Goal: Information Seeking & Learning: Learn about a topic

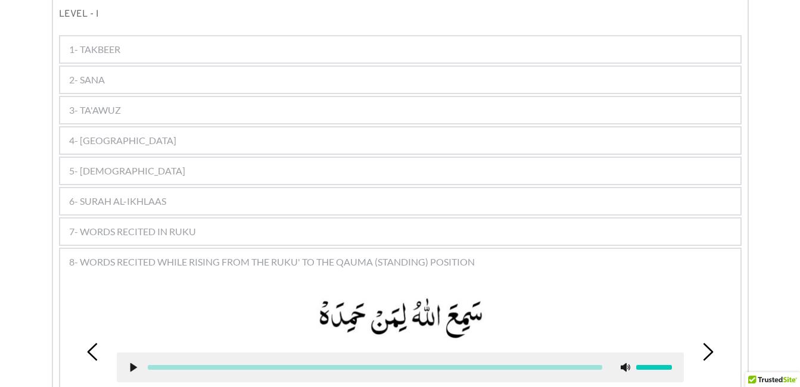
scroll to position [682, 0]
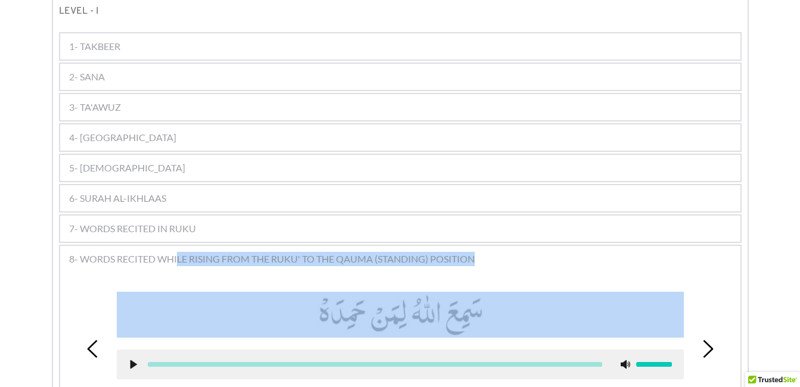
click at [130, 360] on use at bounding box center [133, 364] width 7 height 9
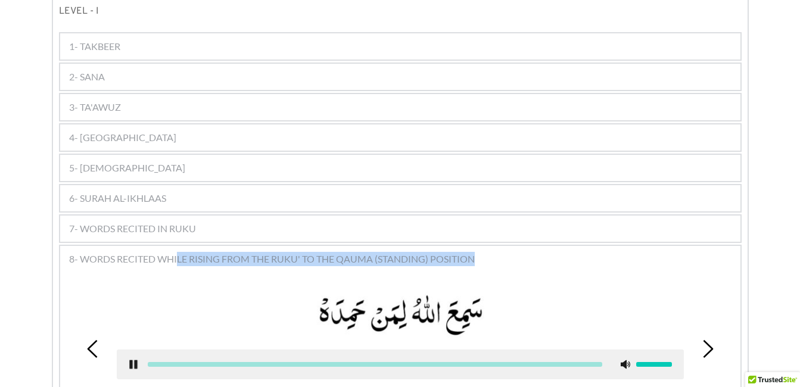
click at [24, 288] on div "Kalimas Duas Suras [DEMOGRAPHIC_DATA] 1 [DEMOGRAPHIC_DATA] 2 Salaat 3 Miscellen…" at bounding box center [400, 230] width 800 height 1416
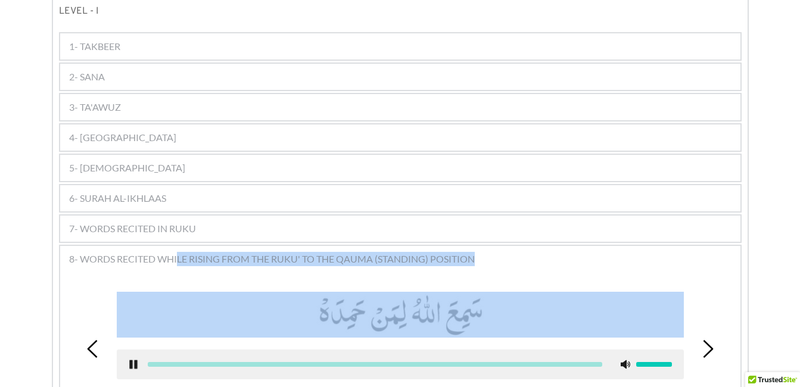
drag, startPoint x: 24, startPoint y: 288, endPoint x: 133, endPoint y: 346, distance: 123.3
click at [133, 360] on icon at bounding box center [134, 365] width 10 height 10
click at [133, 360] on use at bounding box center [133, 364] width 7 height 9
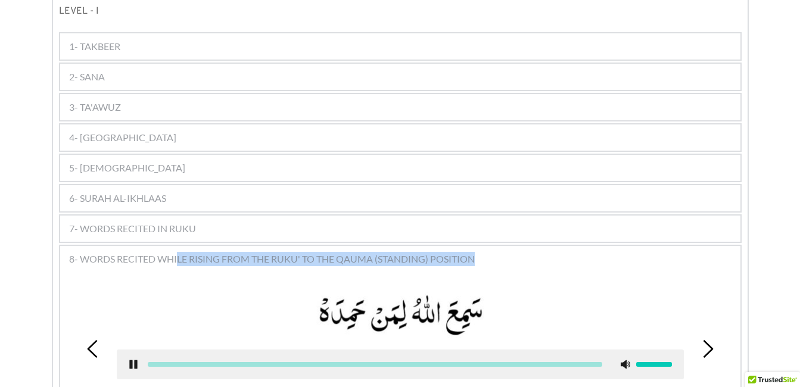
drag, startPoint x: 21, startPoint y: 288, endPoint x: 116, endPoint y: 327, distance: 103.1
click at [116, 327] on div "Kalimas Duas Suras [DEMOGRAPHIC_DATA] 1 [DEMOGRAPHIC_DATA] 2 Salaat 3 Miscellen…" at bounding box center [400, 230] width 800 height 1416
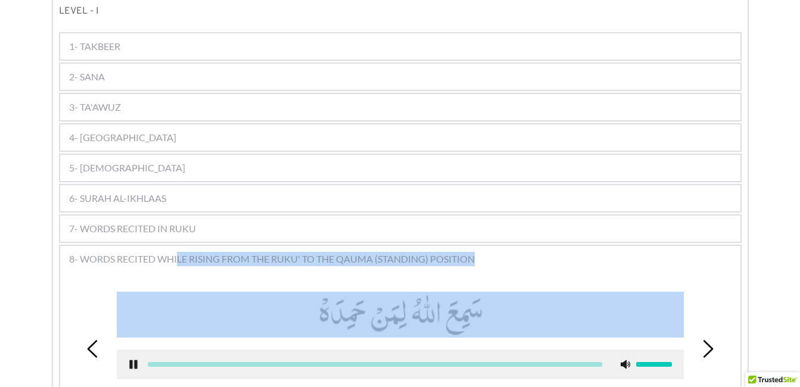
drag, startPoint x: 116, startPoint y: 327, endPoint x: 130, endPoint y: 345, distance: 23.0
click at [130, 360] on use at bounding box center [133, 364] width 8 height 9
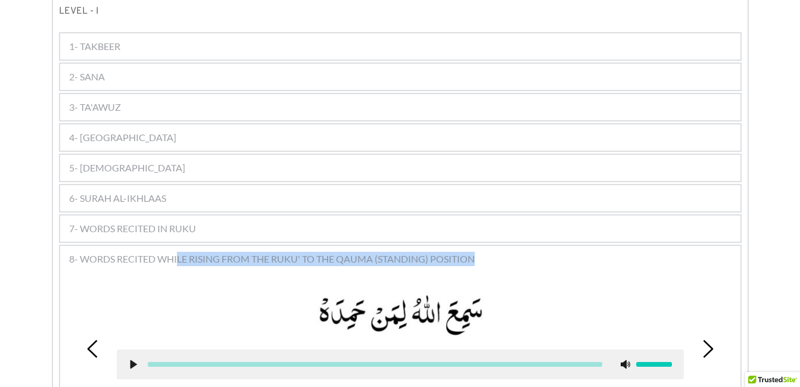
click at [543, 271] on div "1 2 3 Translation: "[DEMOGRAPHIC_DATA] has heard the one who has praised Him."" at bounding box center [400, 373] width 680 height 204
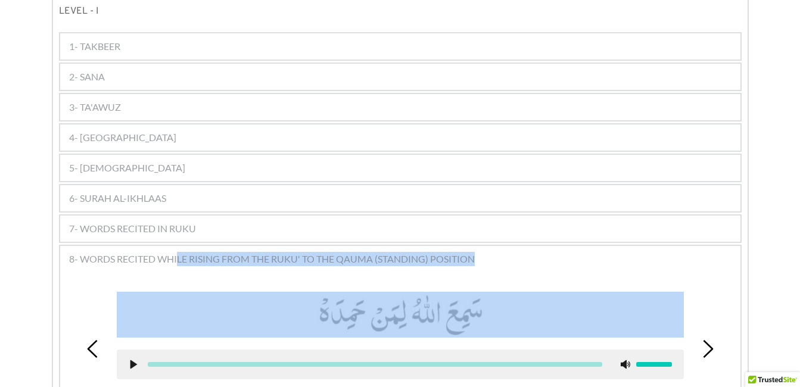
click at [735, 297] on div "1 2 3 Translation: "[DEMOGRAPHIC_DATA] has heard the one who has praised Him."" at bounding box center [400, 373] width 680 height 204
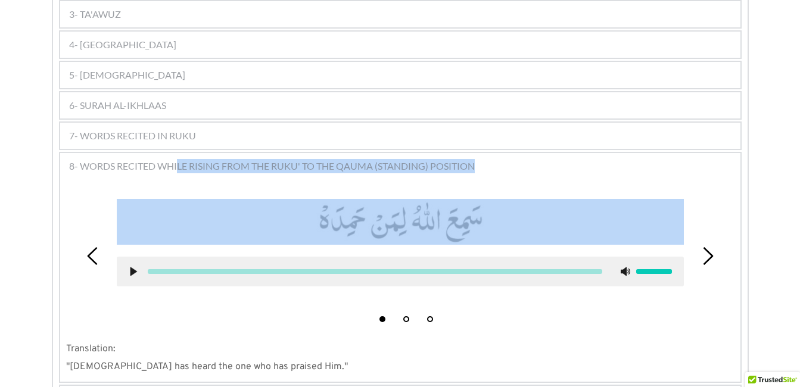
scroll to position [777, 0]
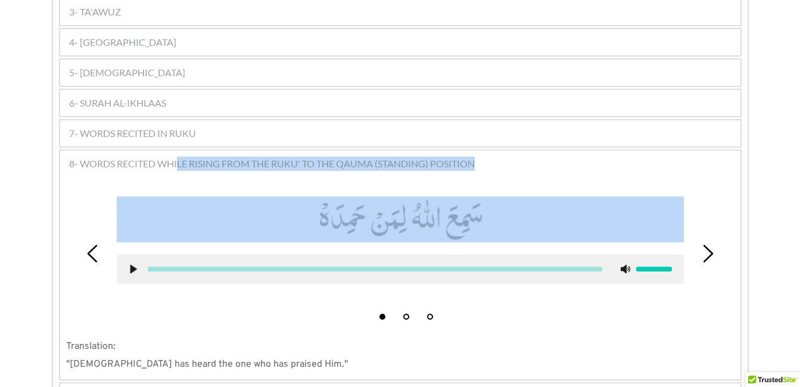
click at [10, 51] on div "Kalimas Duas Suras [DEMOGRAPHIC_DATA] 1 [DEMOGRAPHIC_DATA] 2 Salaat 3 Miscellen…" at bounding box center [400, 135] width 800 height 1416
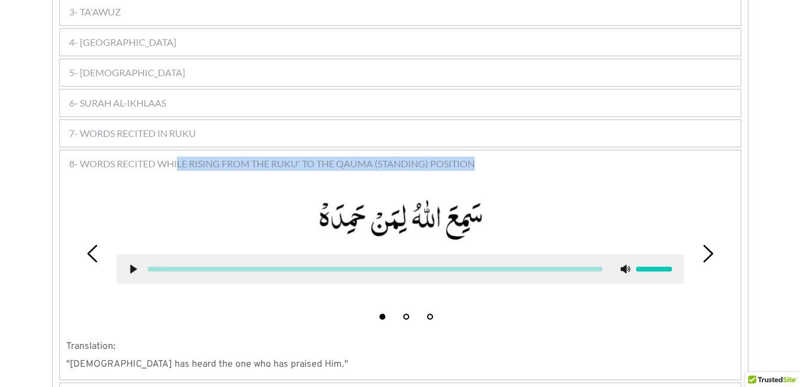
click at [15, 272] on div "Kalimas Duas Suras [DEMOGRAPHIC_DATA] 1 [DEMOGRAPHIC_DATA] 2 Salaat 3 Miscellen…" at bounding box center [400, 135] width 800 height 1416
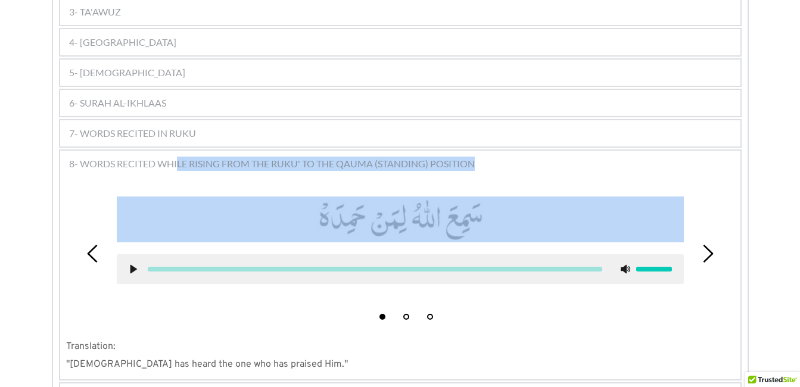
drag, startPoint x: 15, startPoint y: 272, endPoint x: 26, endPoint y: 294, distance: 24.0
click at [26, 294] on div "Kalimas Duas Suras [DEMOGRAPHIC_DATA] 1 [DEMOGRAPHIC_DATA] 2 Salaat 3 Miscellen…" at bounding box center [400, 135] width 800 height 1416
drag, startPoint x: 26, startPoint y: 294, endPoint x: 29, endPoint y: 303, distance: 9.6
click at [29, 303] on div "Kalimas Duas Suras [DEMOGRAPHIC_DATA] 1 [DEMOGRAPHIC_DATA] 2 Salaat 3 Miscellen…" at bounding box center [400, 135] width 800 height 1416
drag, startPoint x: 29, startPoint y: 303, endPoint x: 135, endPoint y: 253, distance: 117.0
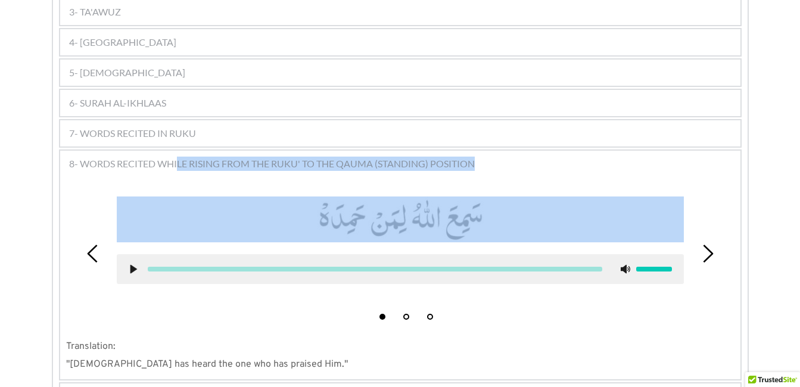
click at [135, 264] on icon at bounding box center [134, 269] width 10 height 10
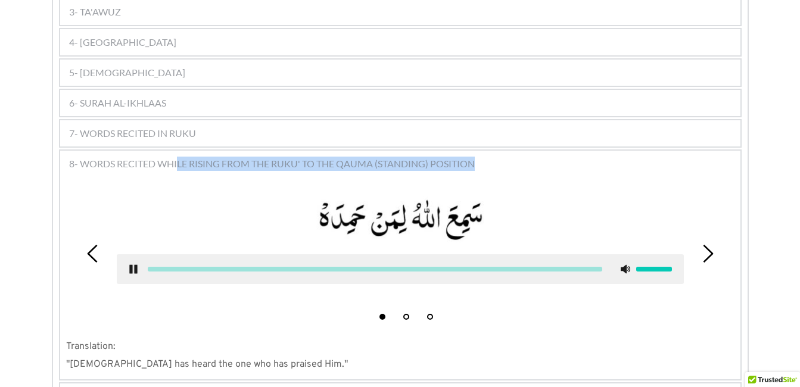
click at [23, 217] on div "Kalimas Duas Suras [DEMOGRAPHIC_DATA] 1 [DEMOGRAPHIC_DATA] 2 Salaat 3 Miscellen…" at bounding box center [400, 135] width 800 height 1416
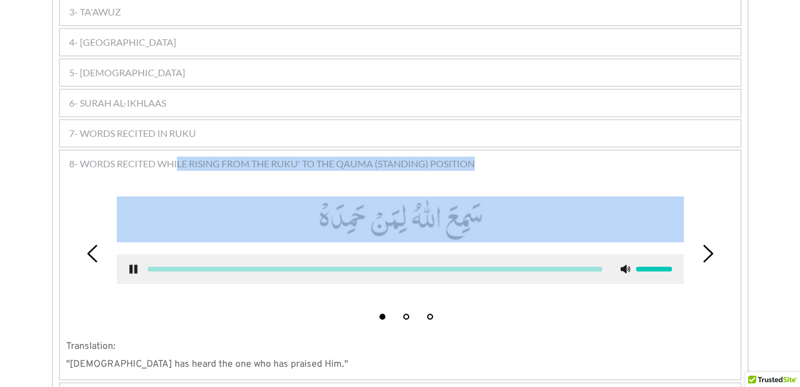
drag, startPoint x: 23, startPoint y: 217, endPoint x: 129, endPoint y: 252, distance: 111.1
click at [129, 264] on icon at bounding box center [134, 269] width 10 height 10
drag, startPoint x: 129, startPoint y: 252, endPoint x: 294, endPoint y: 315, distance: 177.2
click at [294, 315] on div "1 2 3 Translation: "[DEMOGRAPHIC_DATA] has heard the one who has praised Him."" at bounding box center [400, 278] width 680 height 204
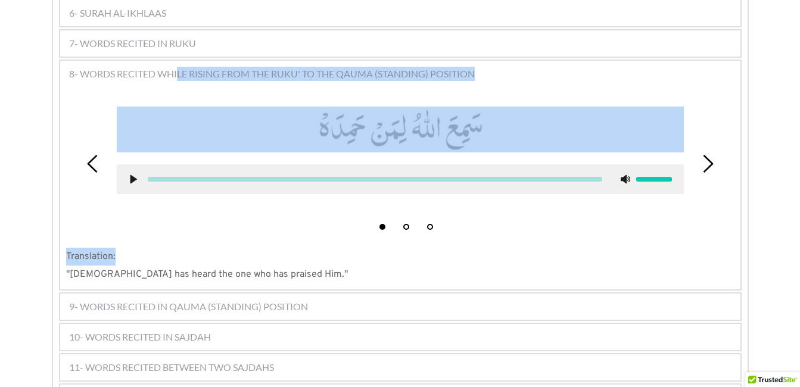
scroll to position [872, 0]
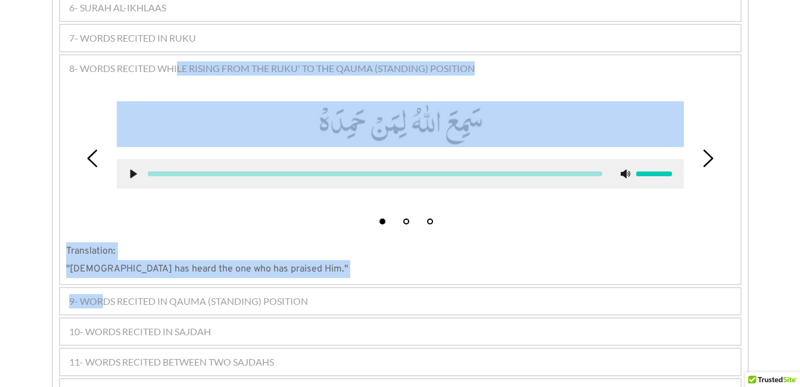
click at [101, 294] on span "9- WORDS RECITED IN QAUMA (STANDING) POSITION" at bounding box center [188, 301] width 239 height 14
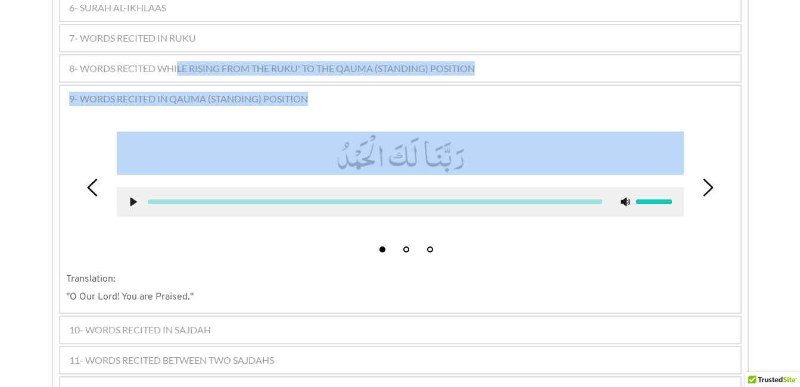
click at [132, 198] on use at bounding box center [133, 202] width 7 height 9
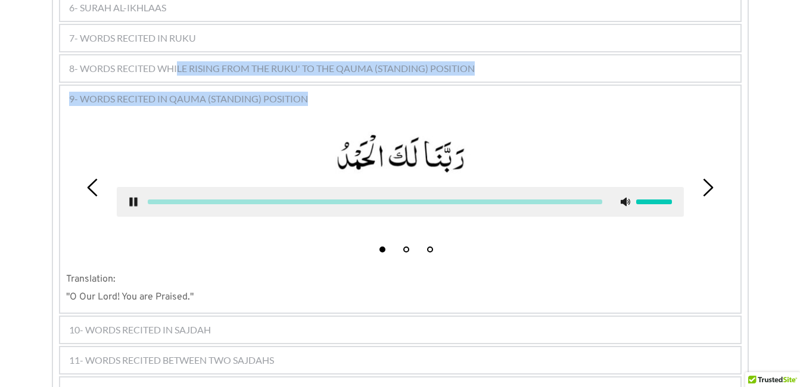
click at [11, 199] on div "Kalimas Duas Suras [DEMOGRAPHIC_DATA] 1 [DEMOGRAPHIC_DATA] 2 Salaat 3 Miscellen…" at bounding box center [400, 39] width 800 height 1414
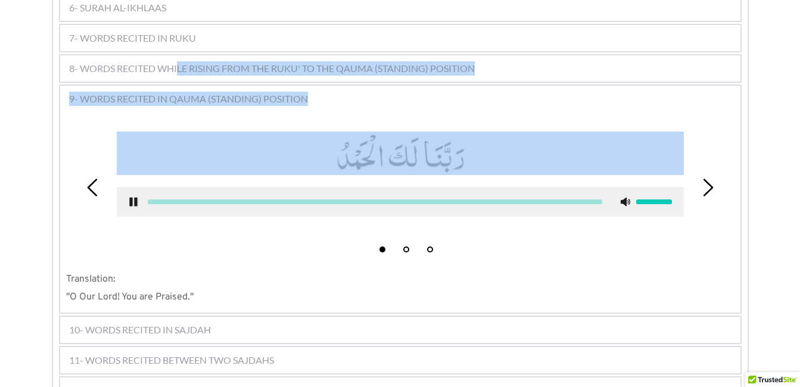
click at [132, 198] on use at bounding box center [133, 202] width 8 height 9
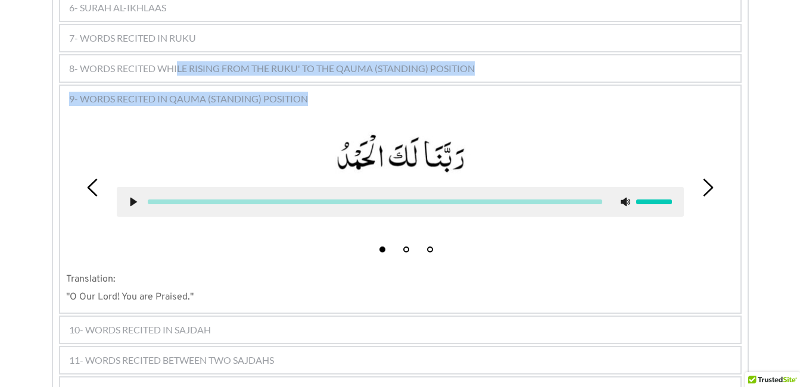
click at [50, 144] on div "Kalimas Duas Suras [DEMOGRAPHIC_DATA] 1 [DEMOGRAPHIC_DATA] 2 Salaat 3 Miscellen…" at bounding box center [400, 39] width 800 height 1414
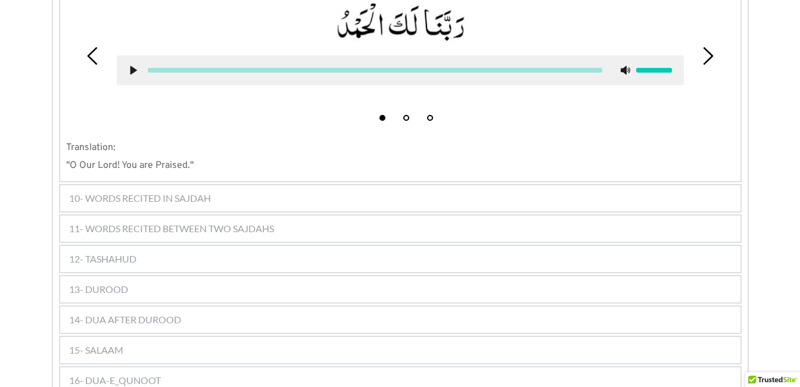
scroll to position [1015, 0]
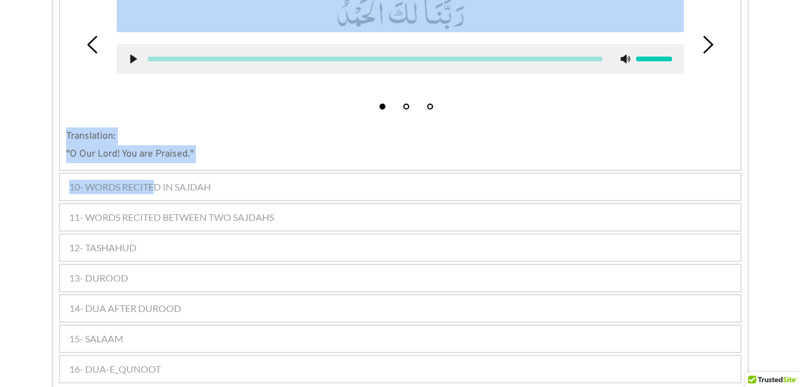
click at [156, 180] on span "10- WORDS RECITED IN SAJDAH" at bounding box center [140, 187] width 142 height 14
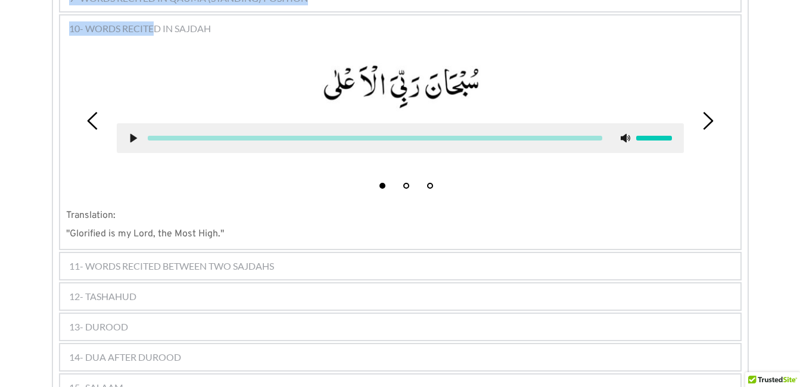
scroll to position [969, 0]
